Goal: Use online tool/utility: Utilize a website feature to perform a specific function

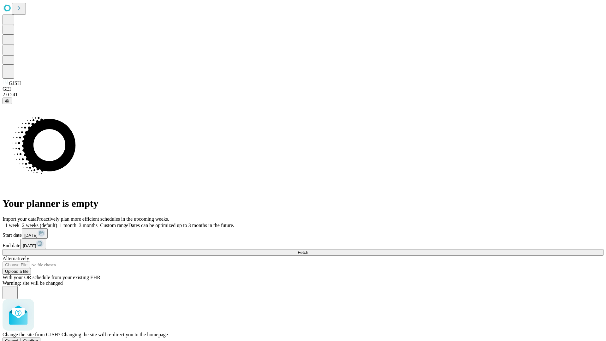
click at [38, 338] on span "Confirm" at bounding box center [30, 340] width 15 height 5
click at [57, 222] on label "2 weeks (default)" at bounding box center [39, 224] width 38 height 5
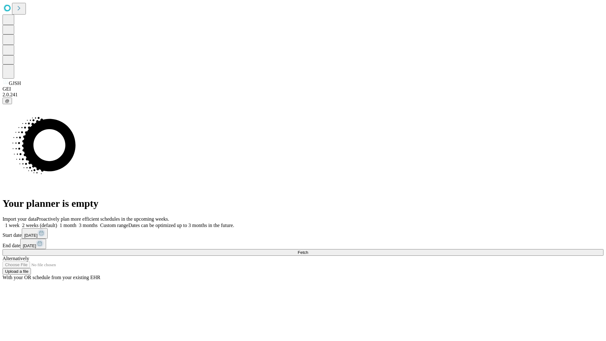
click at [308, 250] on span "Fetch" at bounding box center [303, 252] width 10 height 5
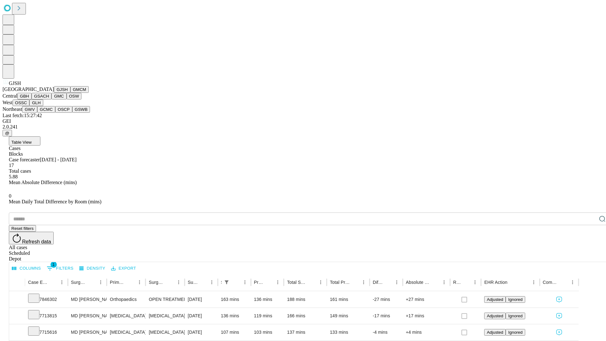
click at [70, 93] on button "GMCM" at bounding box center [79, 89] width 18 height 7
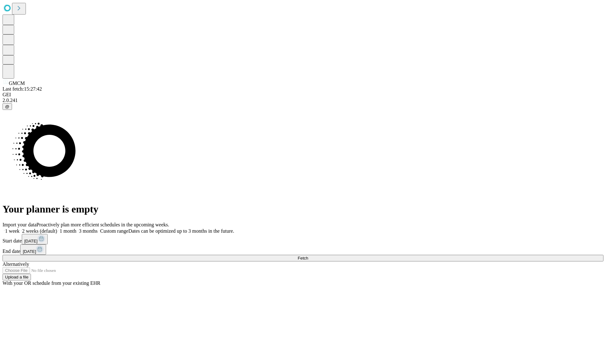
click at [57, 228] on label "2 weeks (default)" at bounding box center [39, 230] width 38 height 5
click at [308, 256] on span "Fetch" at bounding box center [303, 258] width 10 height 5
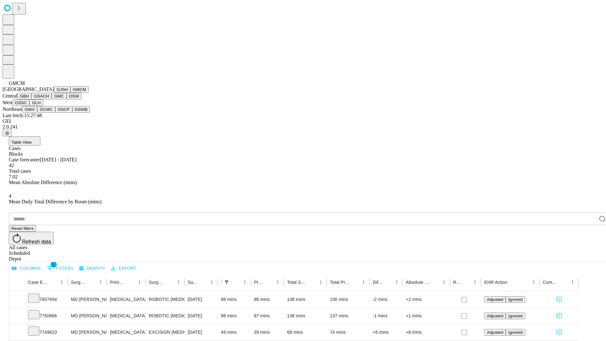
click at [32, 99] on button "GBH" at bounding box center [24, 96] width 14 height 7
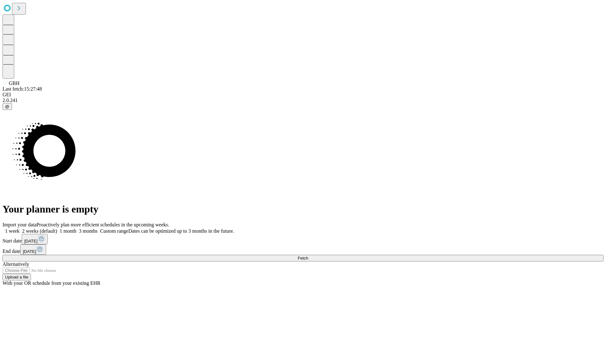
click at [308, 256] on span "Fetch" at bounding box center [303, 258] width 10 height 5
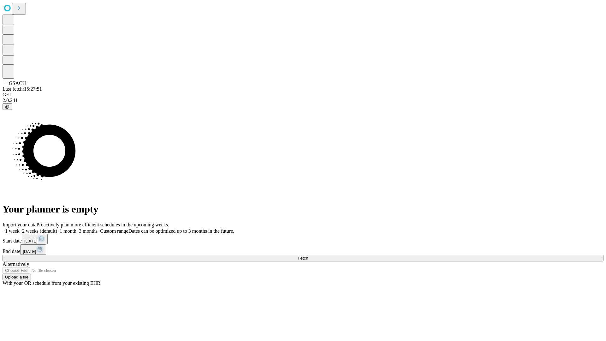
click at [57, 228] on label "2 weeks (default)" at bounding box center [39, 230] width 38 height 5
click at [308, 256] on span "Fetch" at bounding box center [303, 258] width 10 height 5
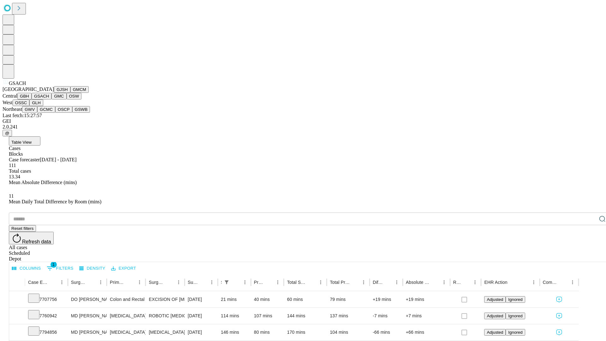
click at [51, 99] on button "GMC" at bounding box center [58, 96] width 15 height 7
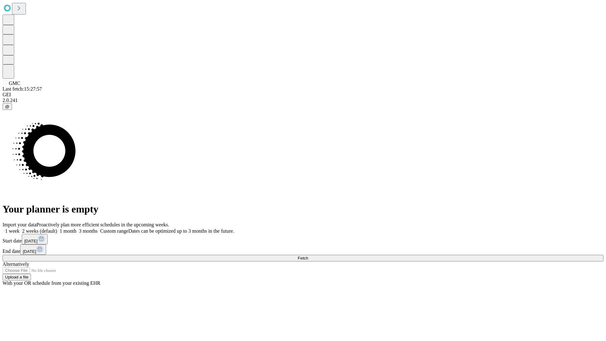
click at [308, 256] on span "Fetch" at bounding box center [303, 258] width 10 height 5
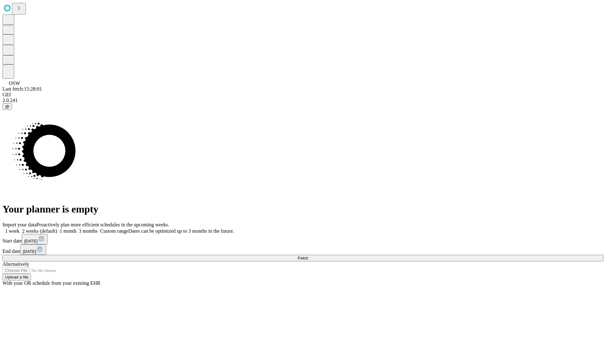
click at [57, 228] on label "2 weeks (default)" at bounding box center [39, 230] width 38 height 5
click at [308, 256] on span "Fetch" at bounding box center [303, 258] width 10 height 5
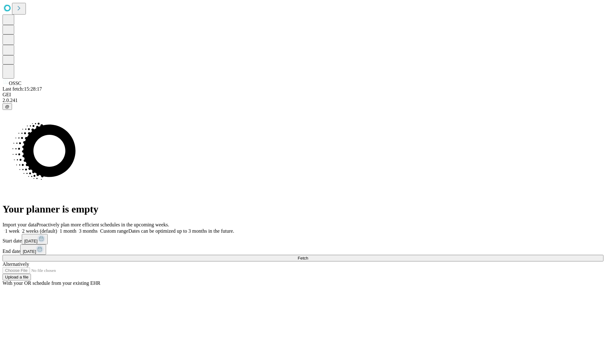
click at [308, 256] on span "Fetch" at bounding box center [303, 258] width 10 height 5
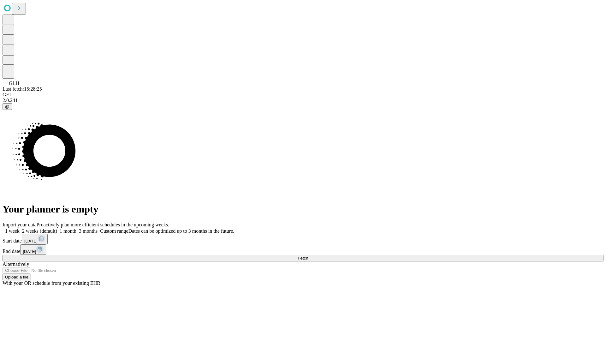
click at [57, 228] on label "2 weeks (default)" at bounding box center [39, 230] width 38 height 5
click at [308, 256] on span "Fetch" at bounding box center [303, 258] width 10 height 5
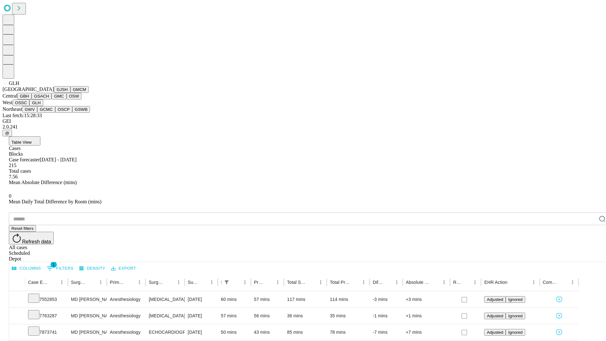
click at [37, 113] on button "GWV" at bounding box center [29, 109] width 15 height 7
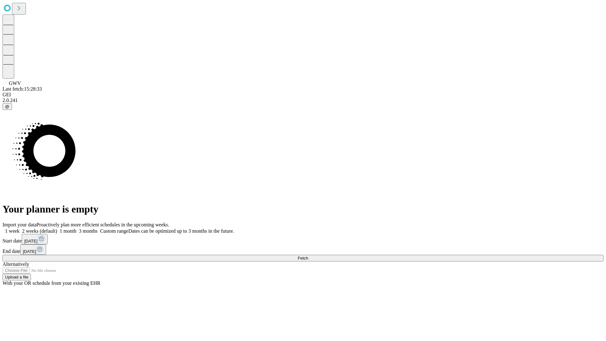
click at [57, 228] on label "2 weeks (default)" at bounding box center [39, 230] width 38 height 5
click at [308, 256] on span "Fetch" at bounding box center [303, 258] width 10 height 5
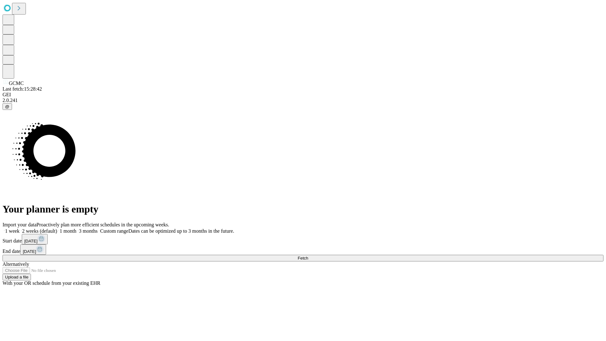
click at [57, 228] on label "2 weeks (default)" at bounding box center [39, 230] width 38 height 5
click at [308, 256] on span "Fetch" at bounding box center [303, 258] width 10 height 5
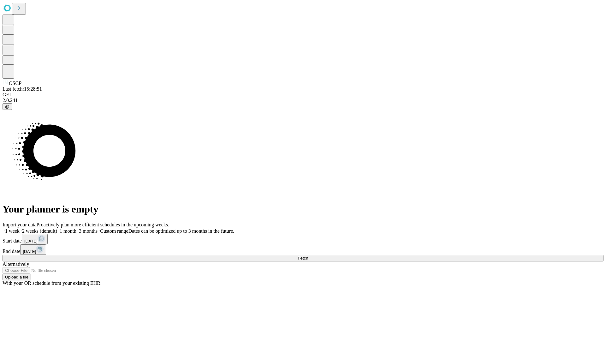
click at [57, 228] on label "2 weeks (default)" at bounding box center [39, 230] width 38 height 5
click at [308, 256] on span "Fetch" at bounding box center [303, 258] width 10 height 5
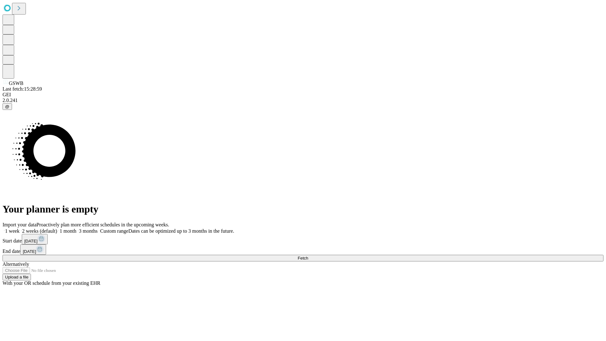
click at [57, 228] on label "2 weeks (default)" at bounding box center [39, 230] width 38 height 5
click at [308, 256] on span "Fetch" at bounding box center [303, 258] width 10 height 5
